Goal: Task Accomplishment & Management: Manage account settings

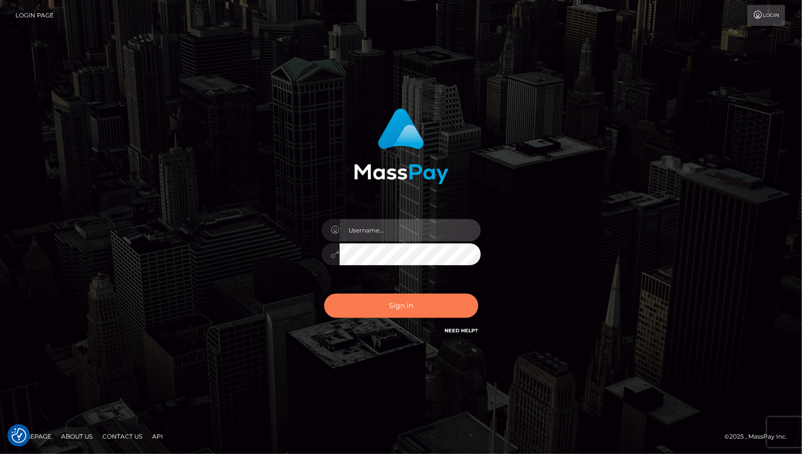
type input "cheli"
click at [401, 305] on button "Sign in" at bounding box center [401, 306] width 154 height 24
type input "cheli"
click at [407, 302] on button "Sign in" at bounding box center [401, 306] width 154 height 24
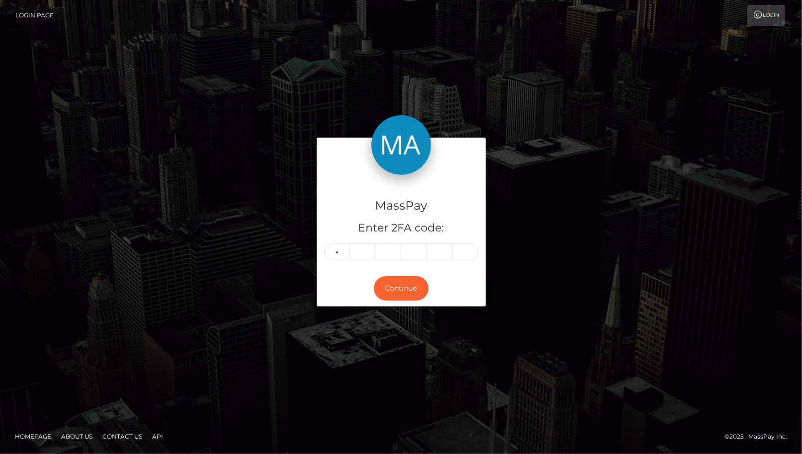
type input "0"
type input "2"
type input "4"
type input "8"
type input "6"
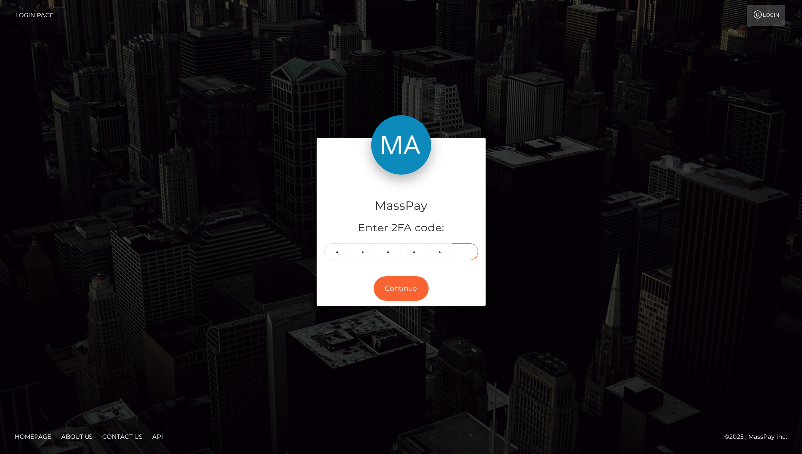
type input "2"
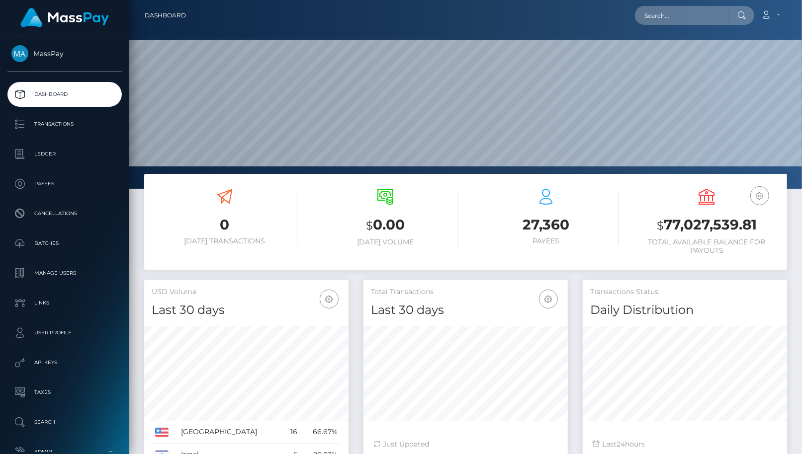
scroll to position [176, 204]
